Goal: Task Accomplishment & Management: Manage account settings

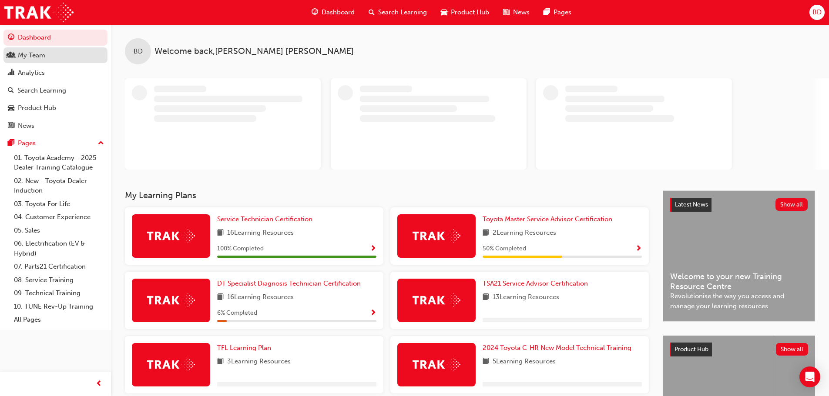
click at [37, 51] on div "My Team" at bounding box center [31, 55] width 27 height 10
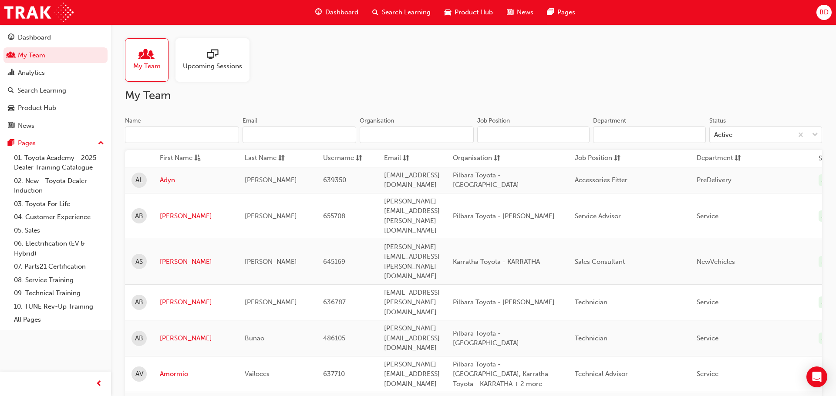
click at [151, 54] on span "people-icon" at bounding box center [146, 55] width 11 height 12
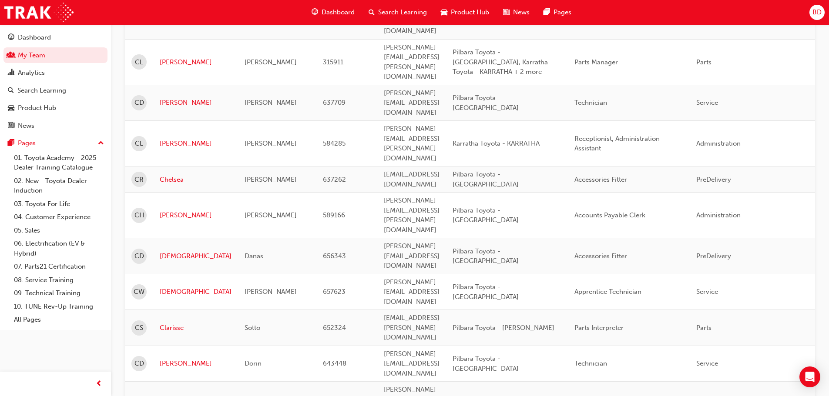
scroll to position [1105, 0]
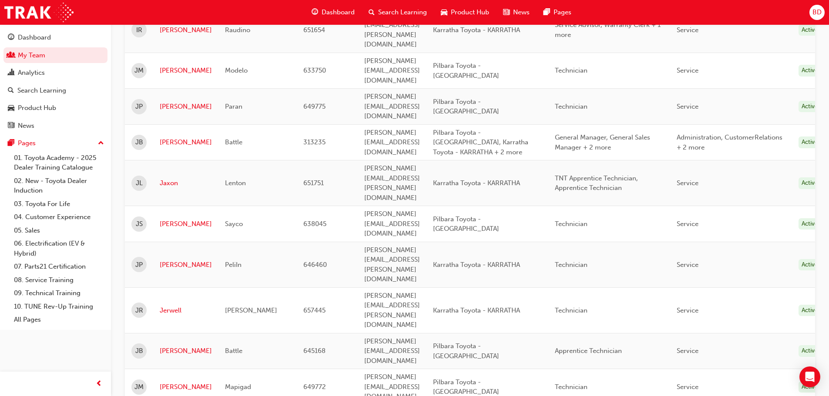
scroll to position [322, 0]
click at [181, 262] on link "[PERSON_NAME]" at bounding box center [186, 267] width 52 height 10
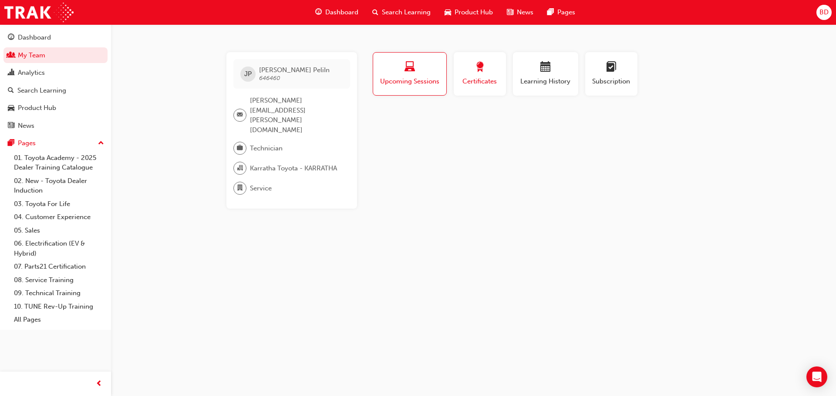
click at [469, 83] on span "Certificates" at bounding box center [479, 82] width 39 height 10
click at [540, 74] on span "calendar-icon" at bounding box center [545, 68] width 10 height 12
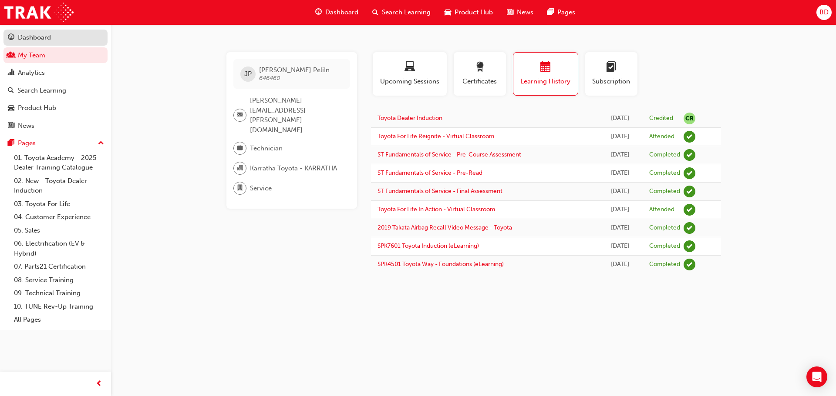
click at [34, 38] on div "Dashboard" at bounding box center [34, 38] width 33 height 10
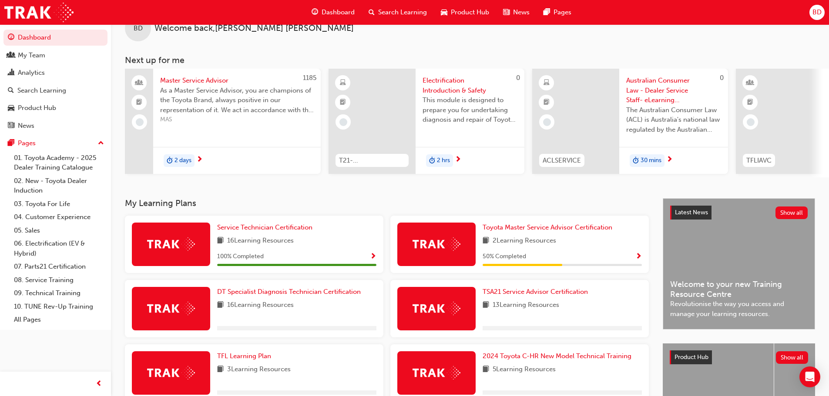
scroll to position [44, 0]
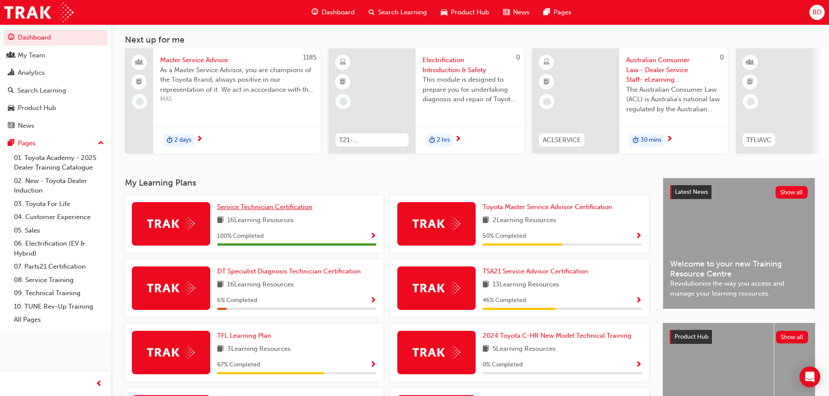
click at [266, 211] on span "Service Technician Certification" at bounding box center [264, 207] width 95 height 8
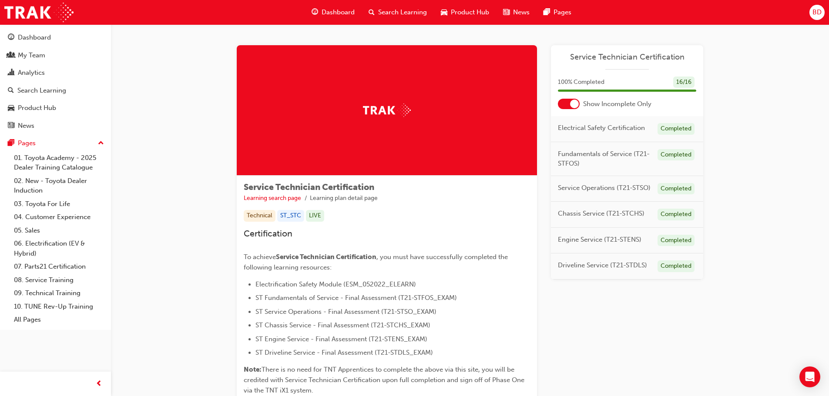
click at [185, 85] on div "Service Technician Certification Learning search page Learning plan detail page…" at bounding box center [470, 237] width 718 height 427
click at [40, 58] on div "My Team" at bounding box center [31, 55] width 27 height 10
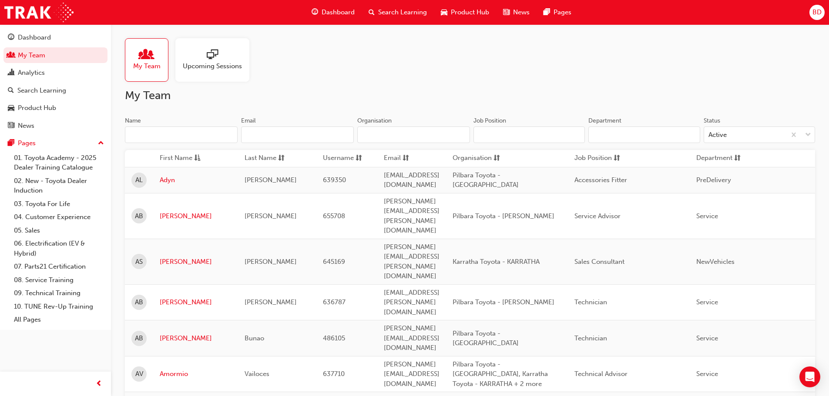
scroll to position [1044, 0]
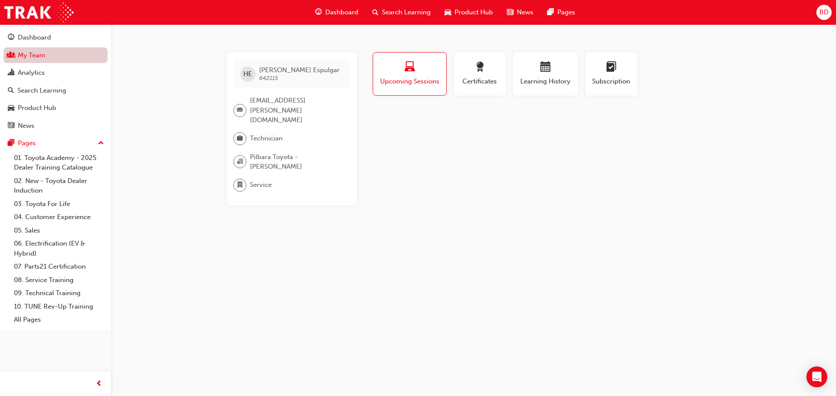
click at [32, 54] on link "My Team" at bounding box center [55, 55] width 104 height 16
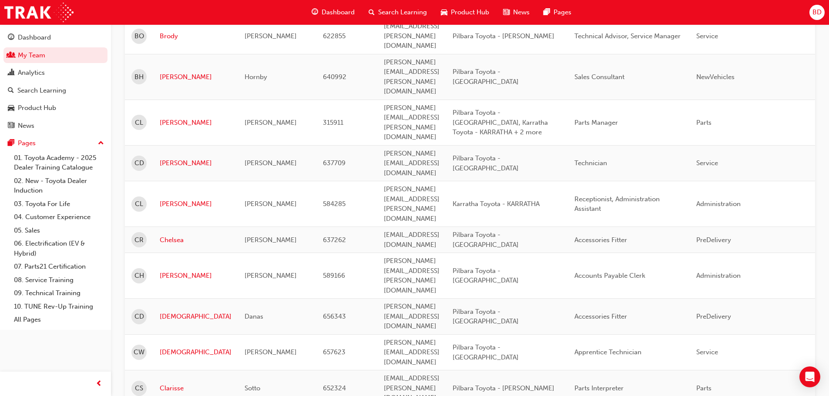
scroll to position [1105, 0]
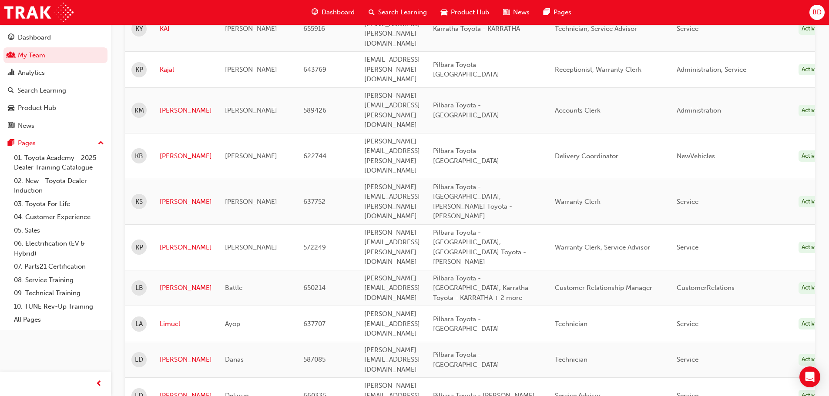
scroll to position [1122, 0]
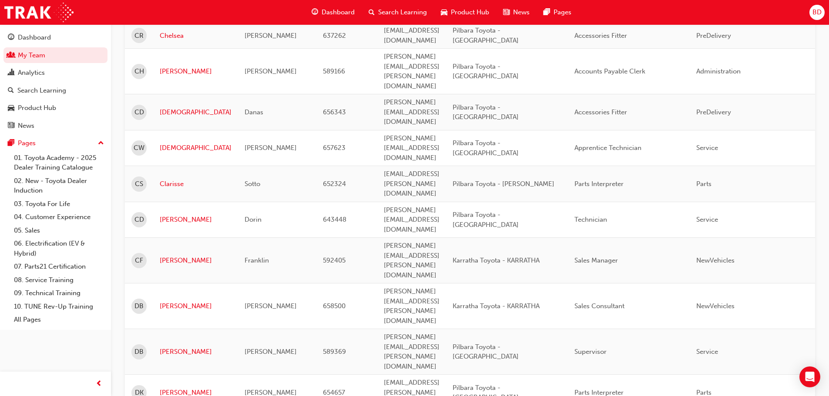
scroll to position [1105, 0]
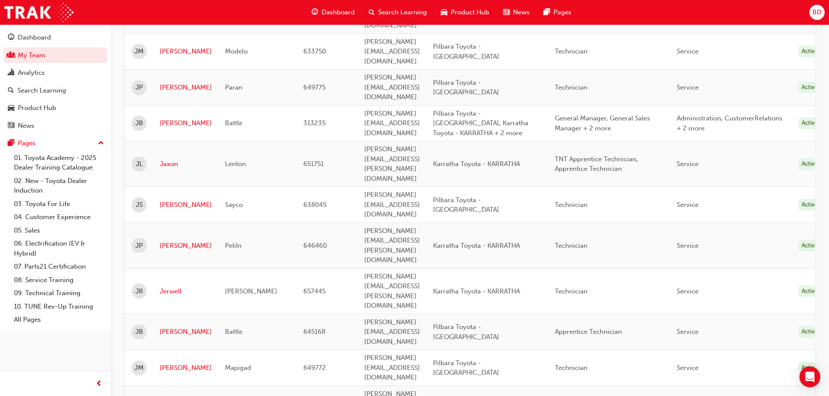
scroll to position [322, 0]
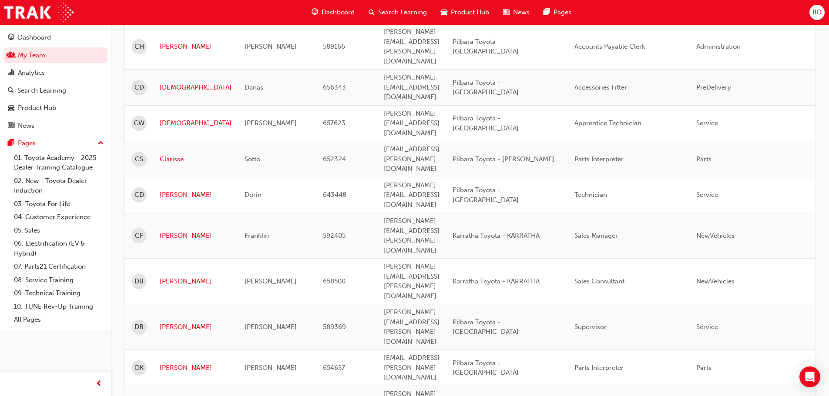
scroll to position [1105, 0]
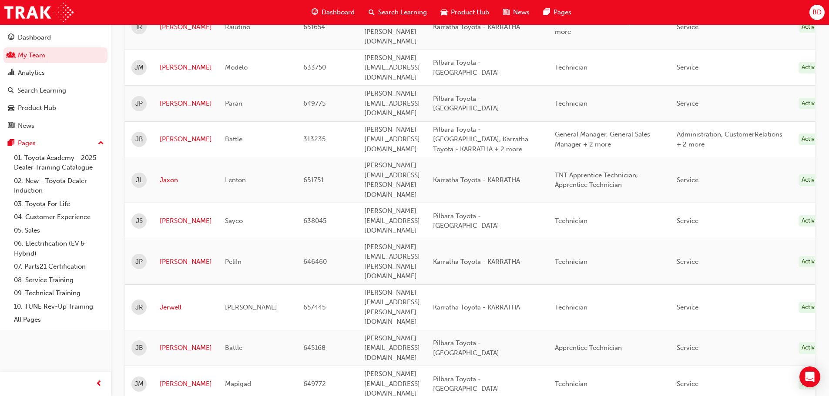
scroll to position [322, 0]
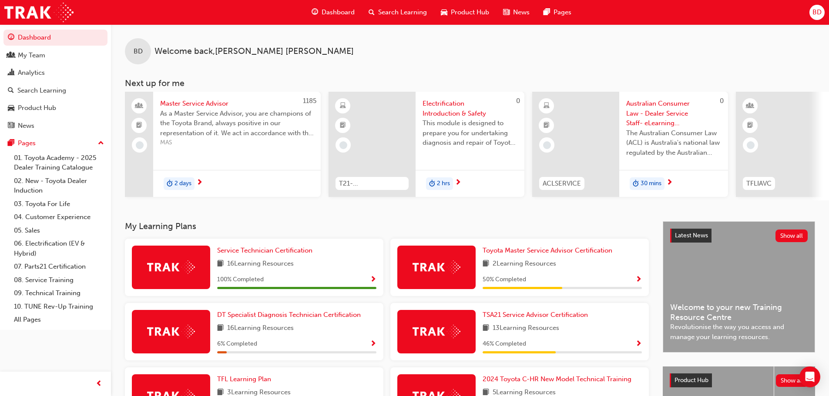
scroll to position [218, 0]
